Goal: Transaction & Acquisition: Purchase product/service

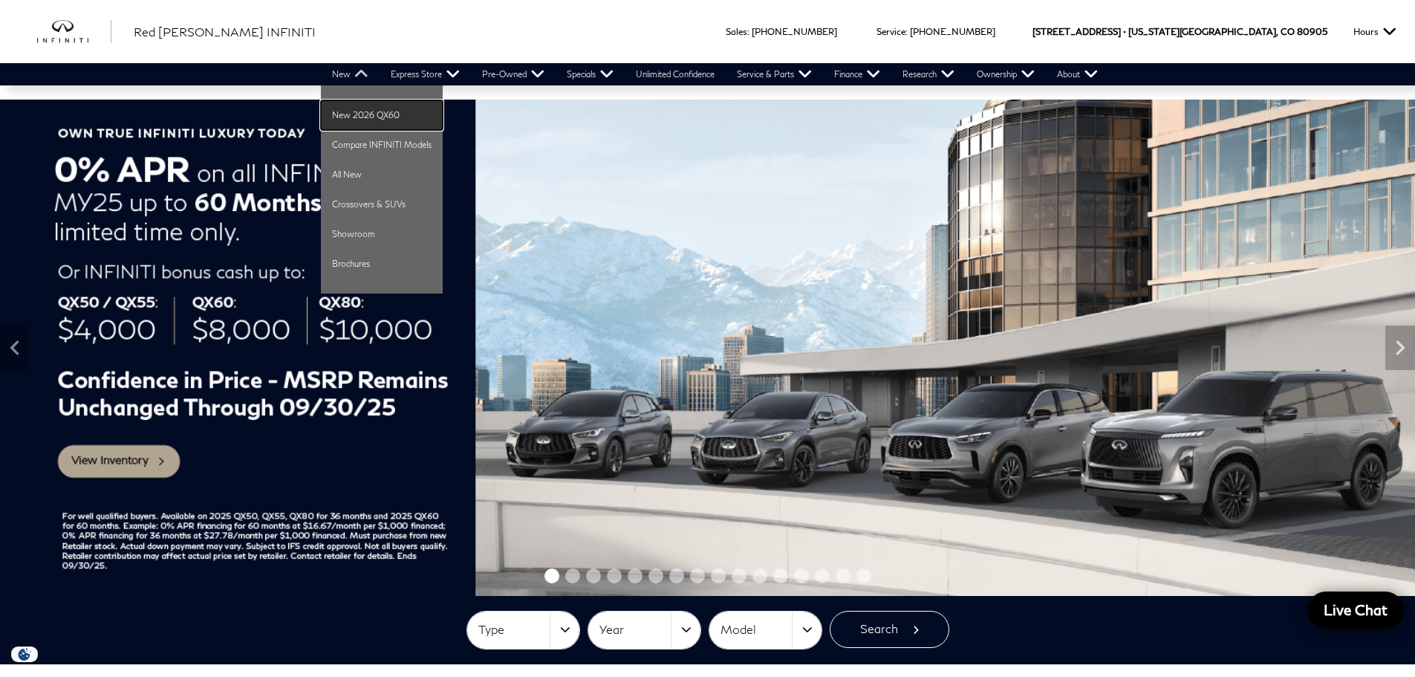
click at [368, 110] on link "New 2026 QX60" at bounding box center [382, 115] width 122 height 30
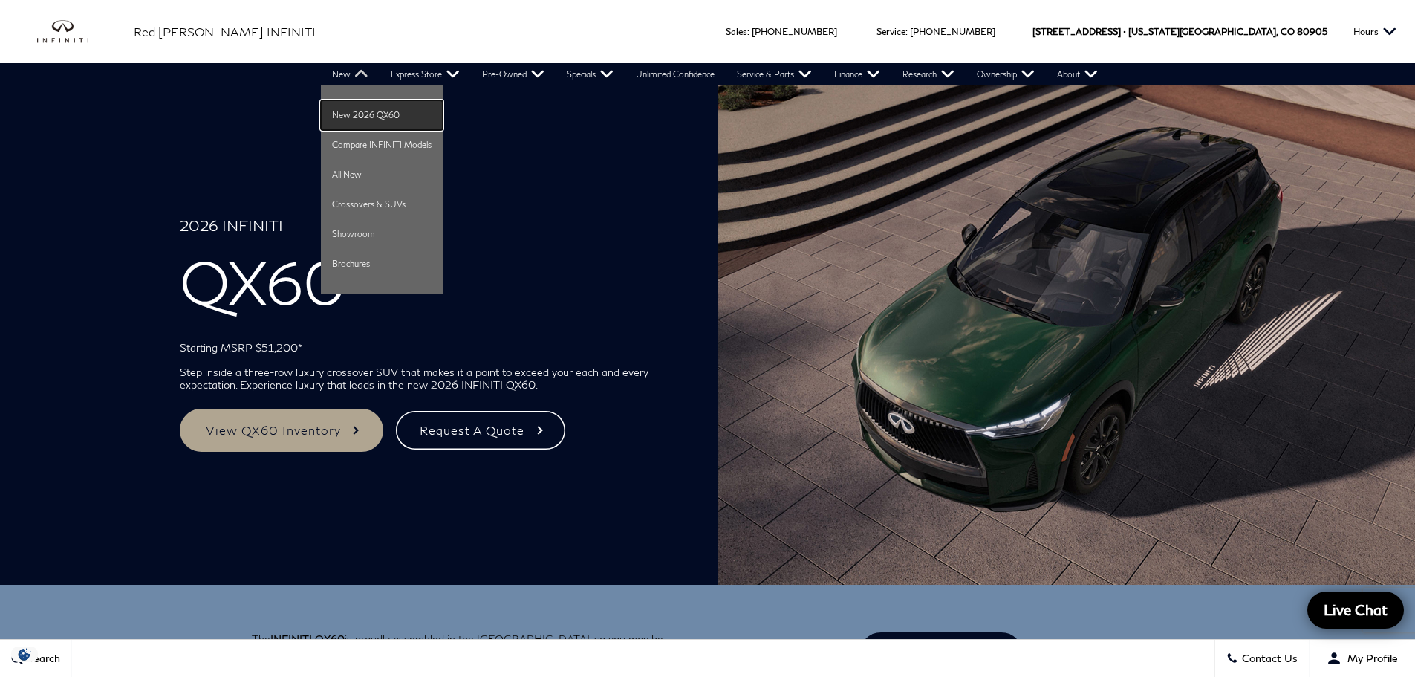
click at [360, 114] on link "New 2026 QX60" at bounding box center [382, 115] width 122 height 30
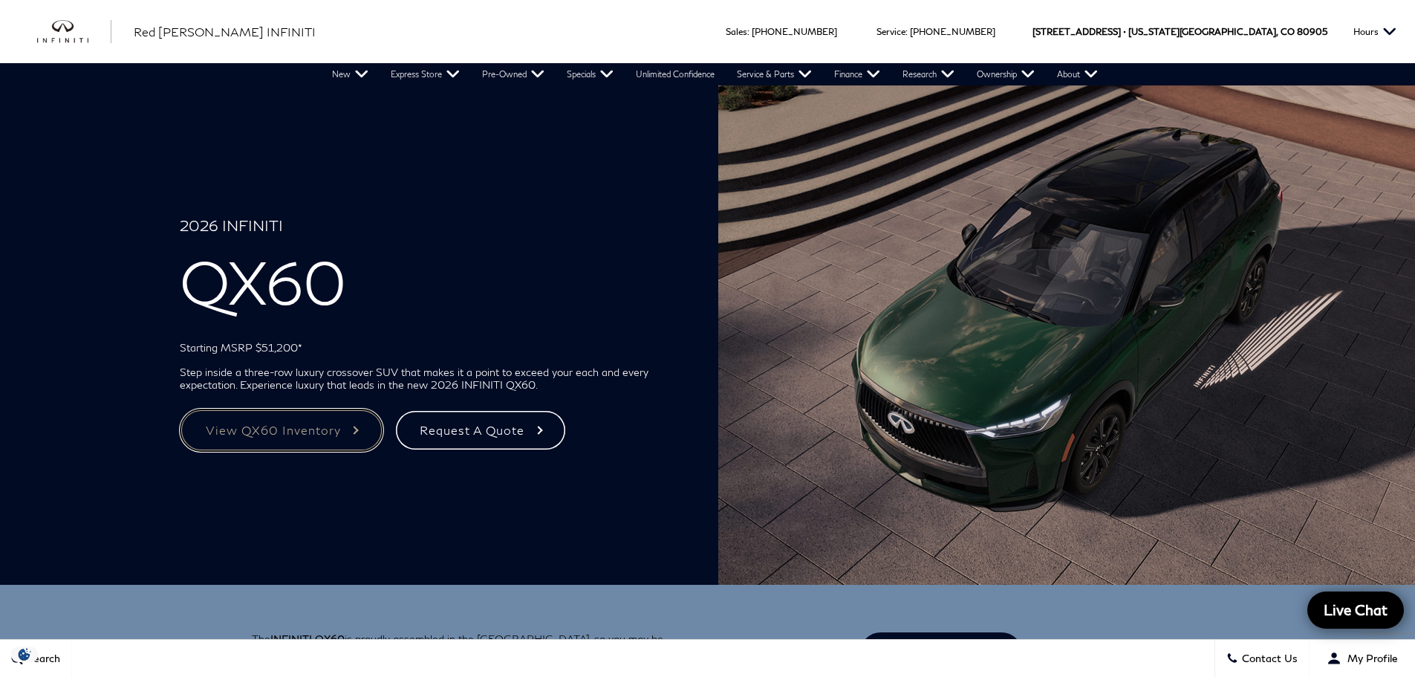
click at [316, 422] on link "View QX60 Inventory" at bounding box center [282, 430] width 204 height 43
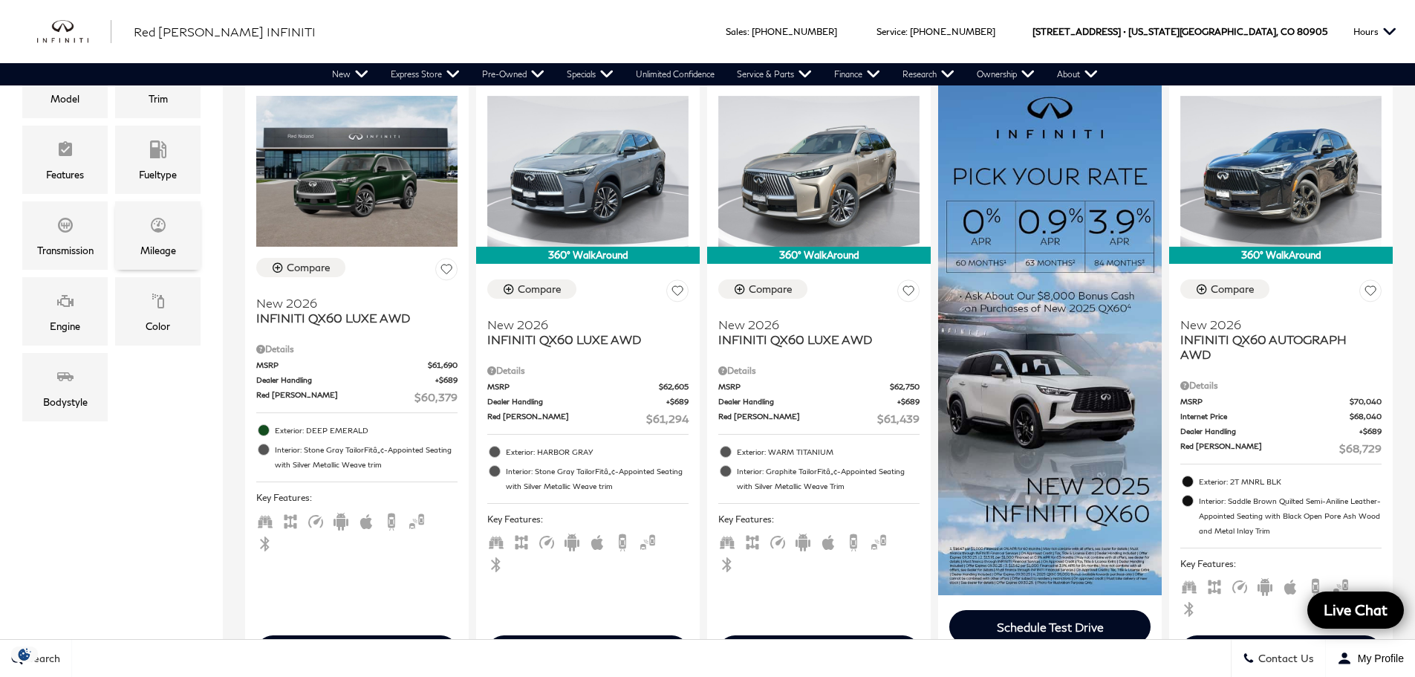
scroll to position [372, 0]
